Goal: Task Accomplishment & Management: Manage account settings

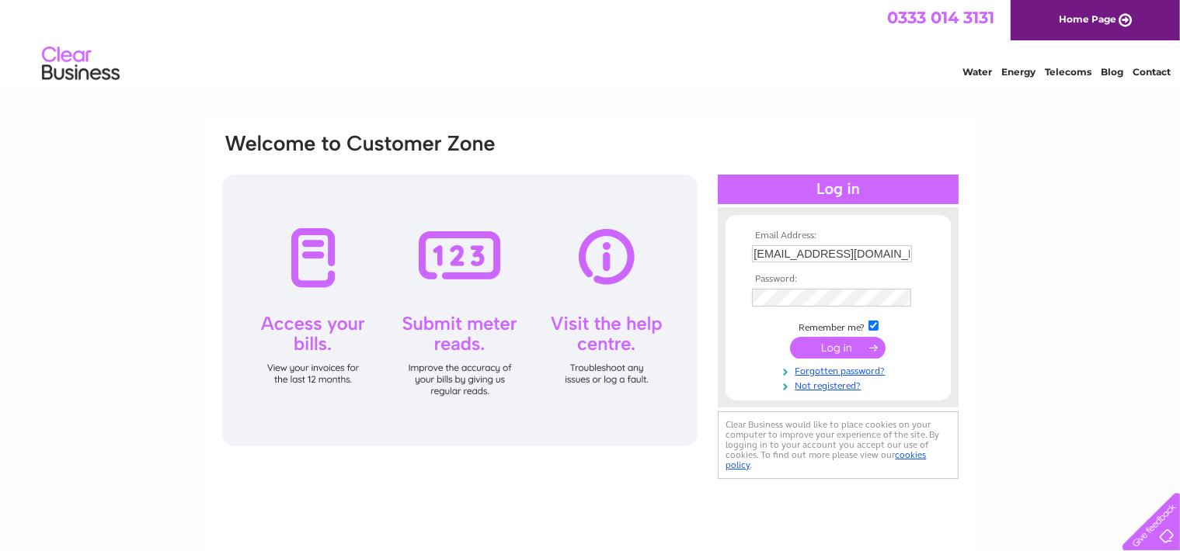
click at [837, 350] on input "submit" at bounding box center [838, 348] width 96 height 22
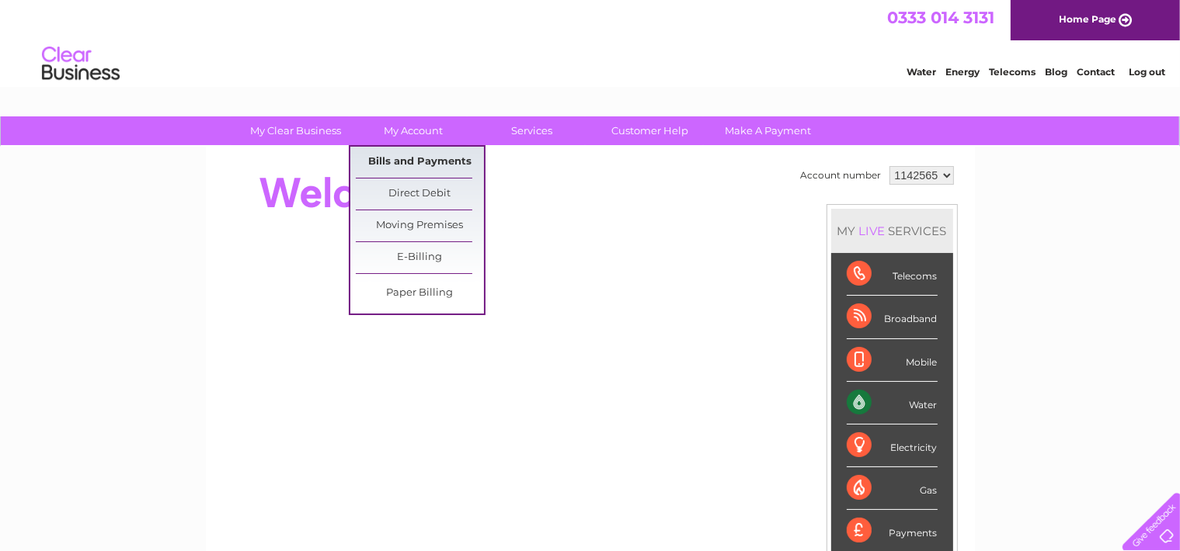
click at [409, 163] on link "Bills and Payments" at bounding box center [420, 162] width 128 height 31
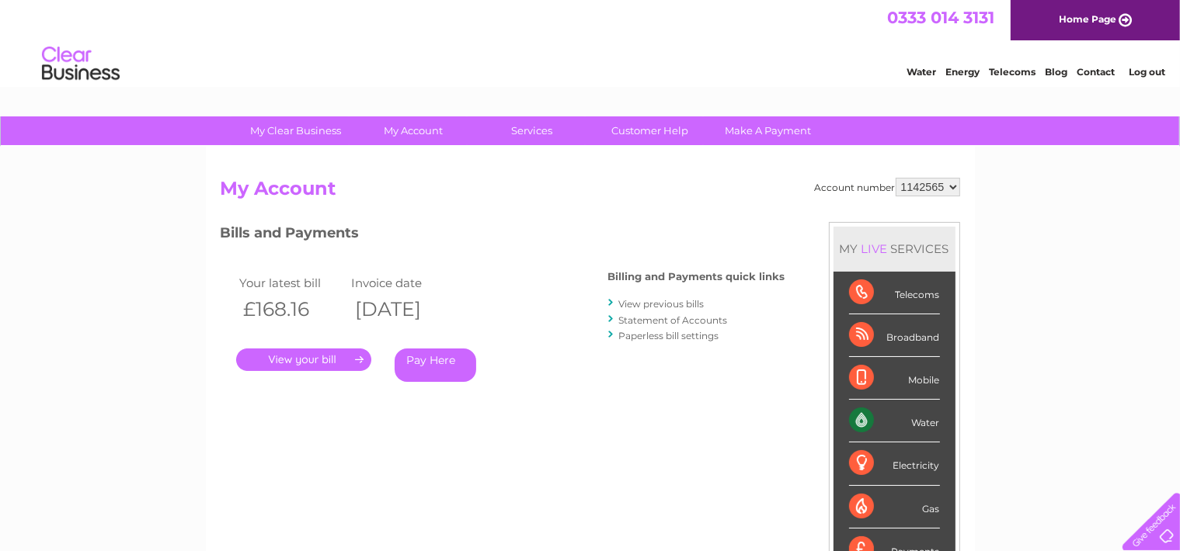
click at [299, 357] on link "." at bounding box center [303, 360] width 135 height 23
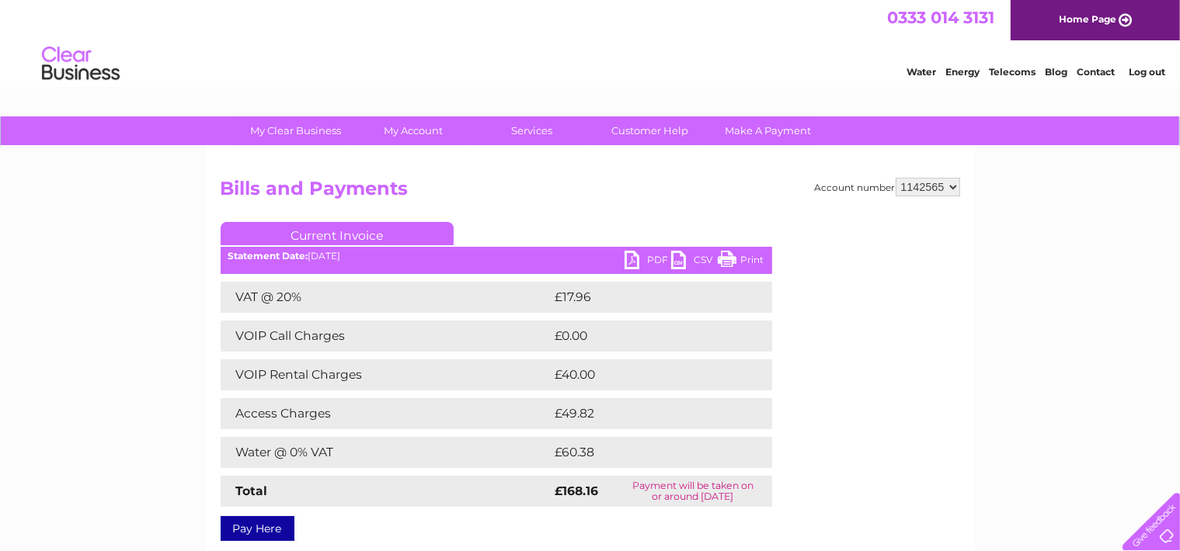
click at [632, 262] on link "PDF" at bounding box center [647, 262] width 47 height 23
click at [1154, 74] on link "Log out" at bounding box center [1147, 72] width 37 height 12
